Goal: Transaction & Acquisition: Subscribe to service/newsletter

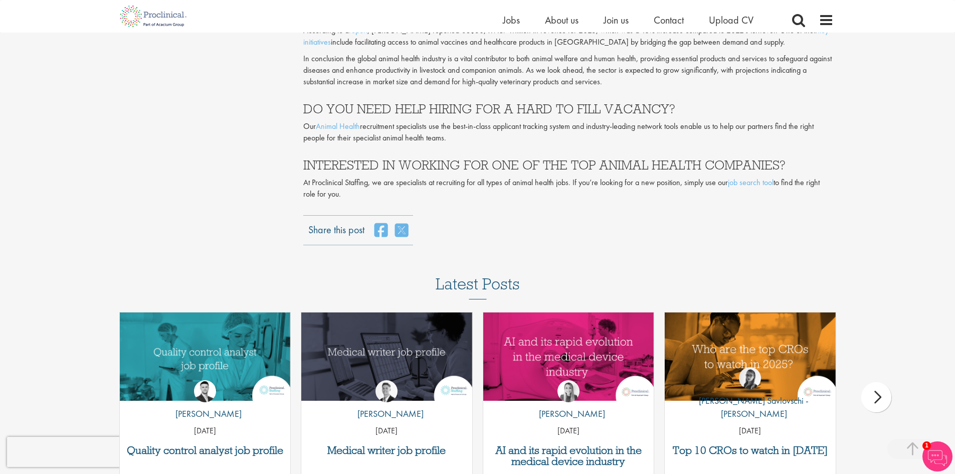
scroll to position [2589, 0]
click at [757, 176] on link "job search tool" at bounding box center [751, 181] width 46 height 11
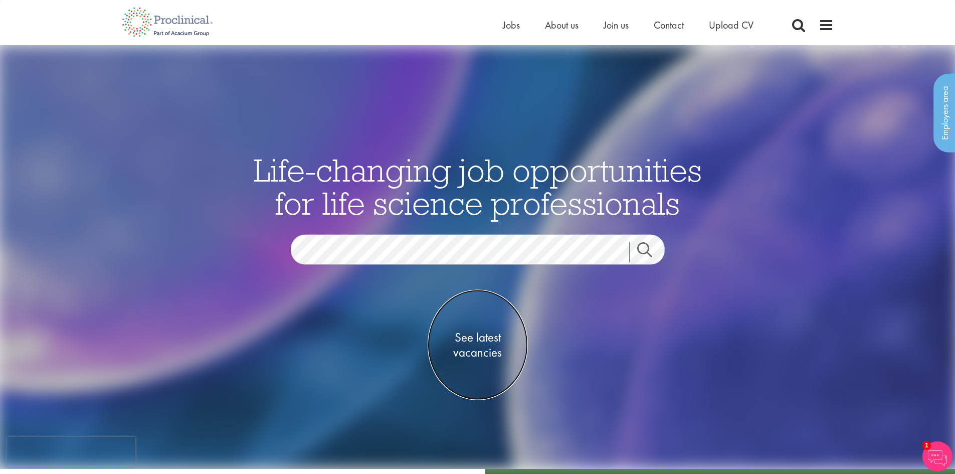
click at [479, 341] on span "See latest vacancies" at bounding box center [478, 344] width 100 height 30
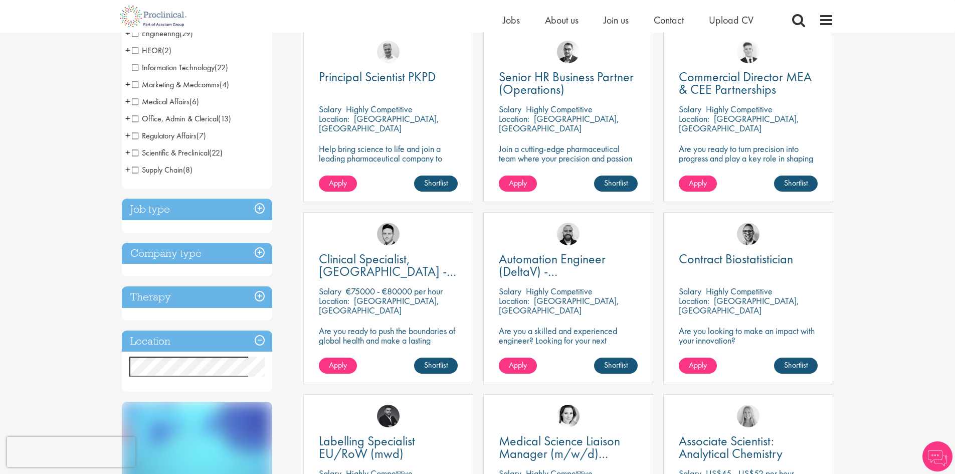
scroll to position [200, 0]
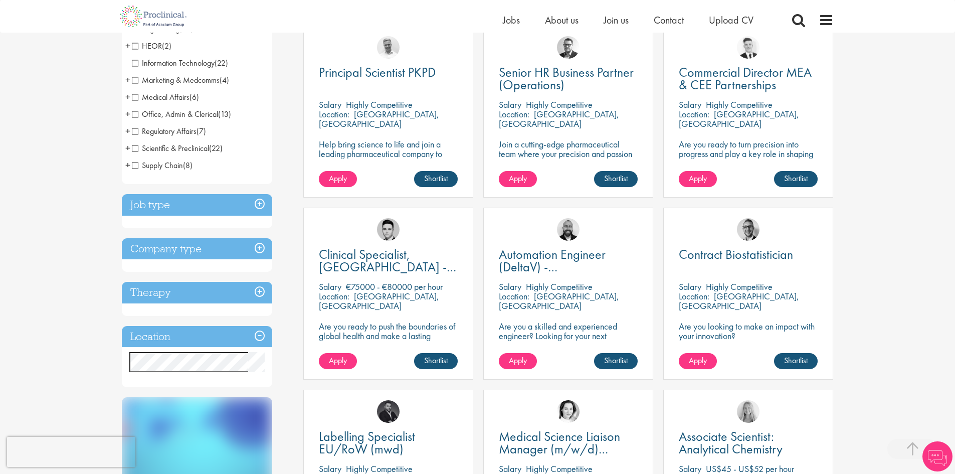
click at [258, 297] on h3 "Therapy" at bounding box center [197, 293] width 150 height 22
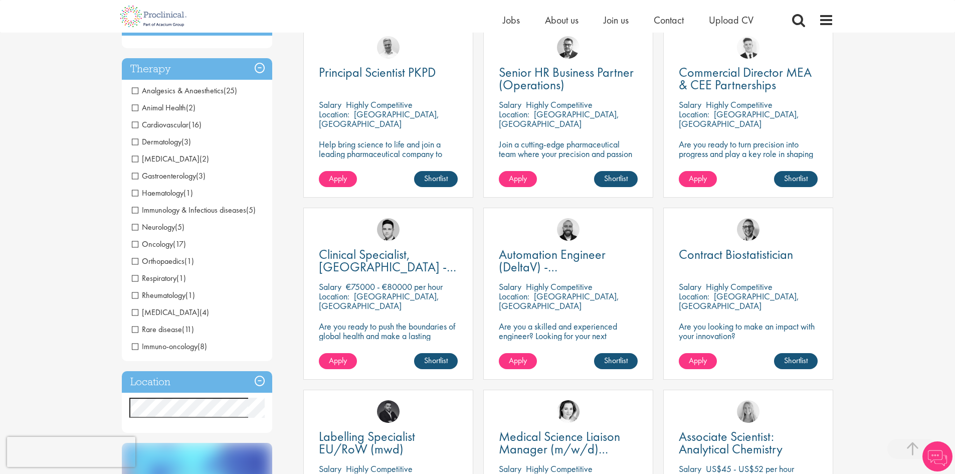
scroll to position [200, 0]
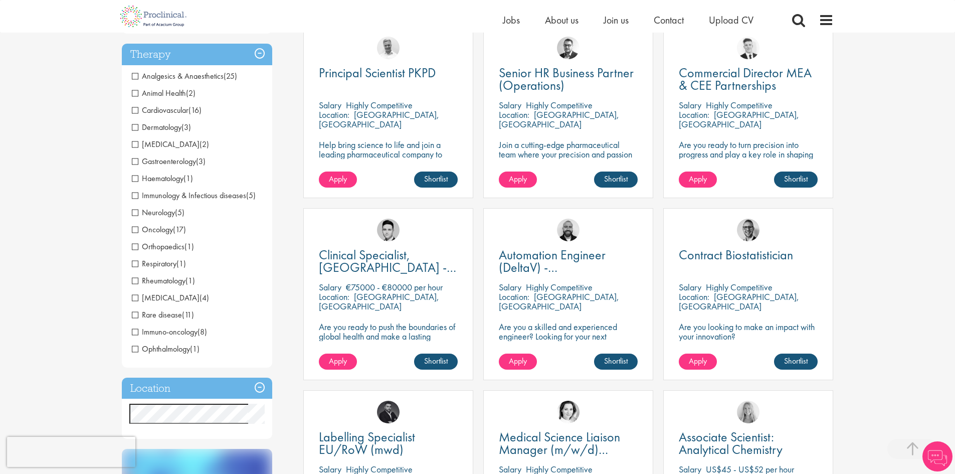
click at [162, 92] on span "Animal Health" at bounding box center [159, 93] width 54 height 11
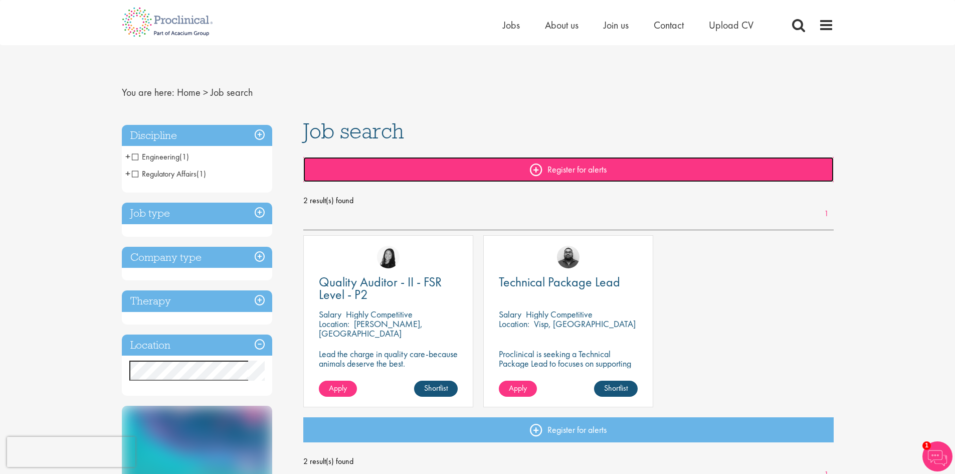
click at [555, 175] on link "Register for alerts" at bounding box center [568, 169] width 530 height 25
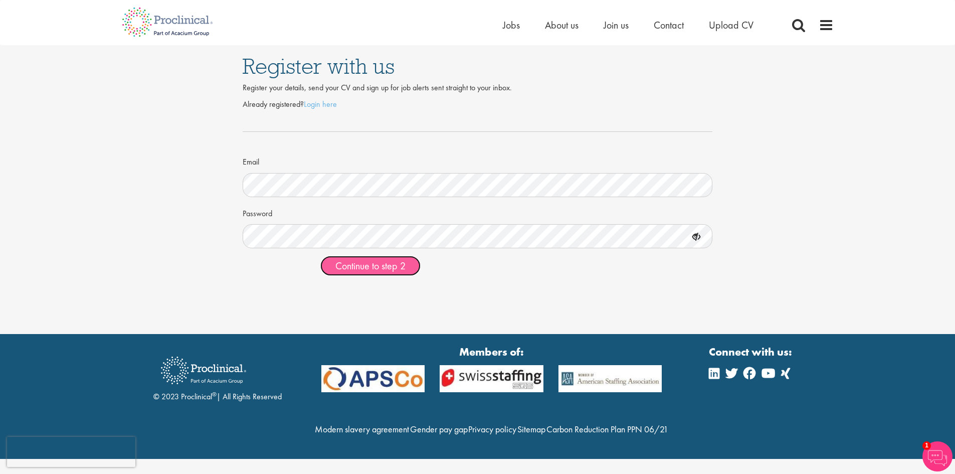
click at [393, 268] on span "Continue to step 2" at bounding box center [370, 265] width 70 height 13
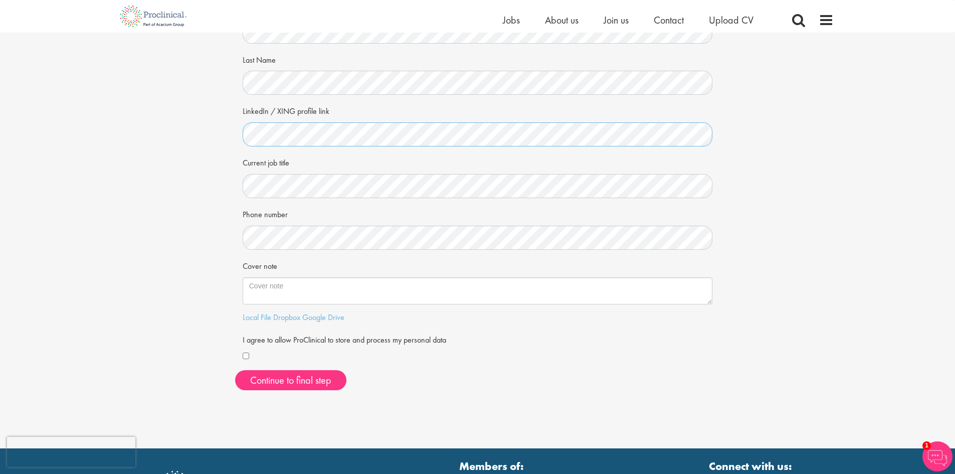
scroll to position [100, 0]
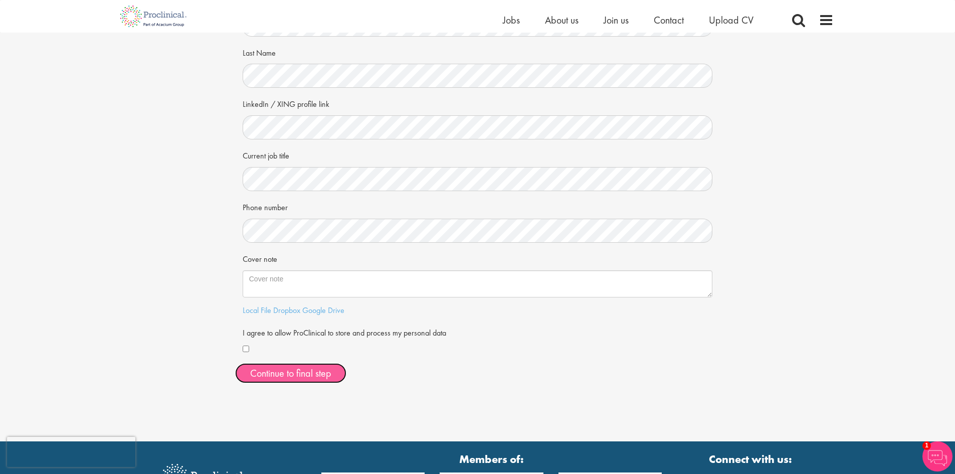
click at [294, 374] on button "Continue to final step" at bounding box center [290, 373] width 111 height 20
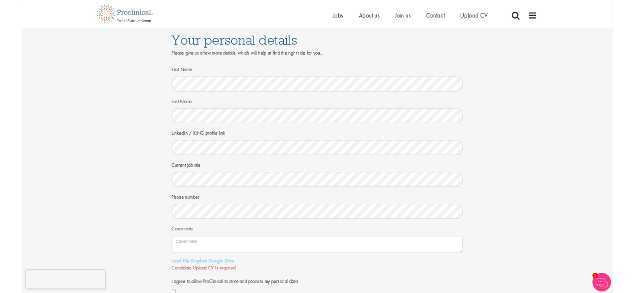
scroll to position [0, 0]
